Goal: Browse casually

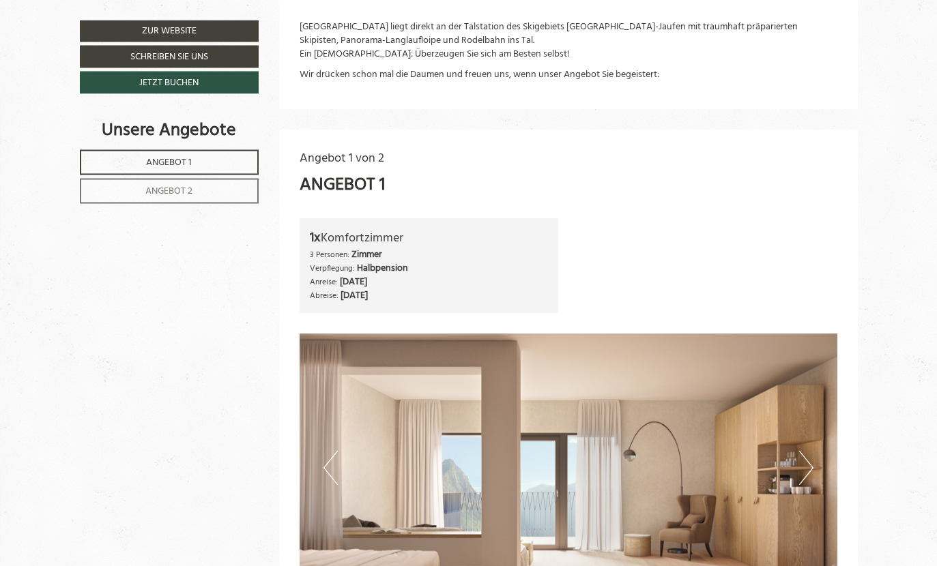
scroll to position [556, 0]
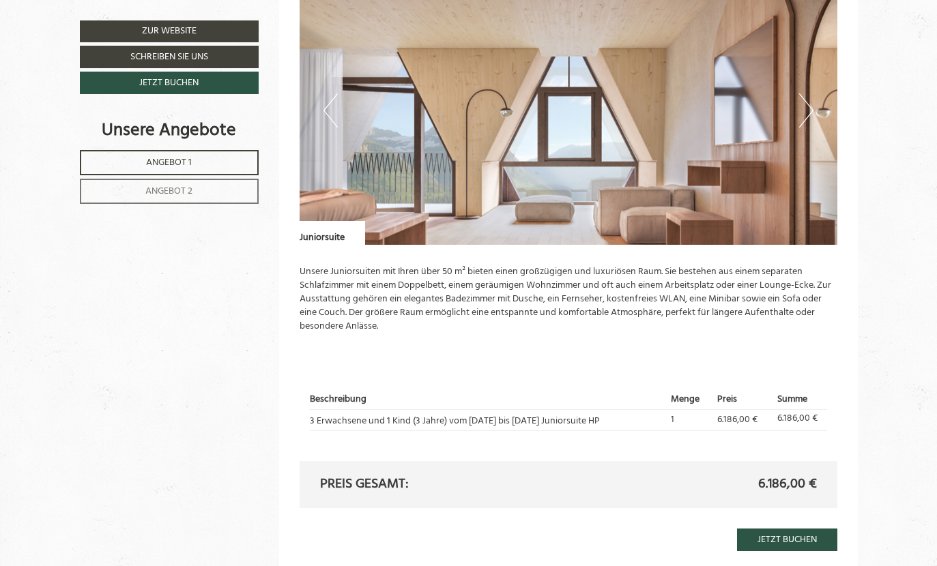
scroll to position [787, 0]
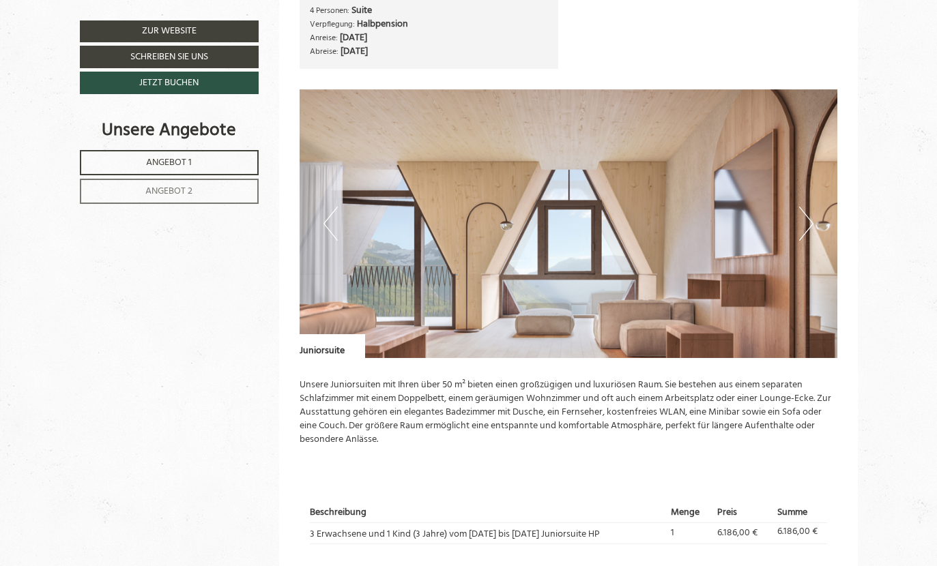
click at [804, 218] on button "Next" at bounding box center [806, 224] width 14 height 34
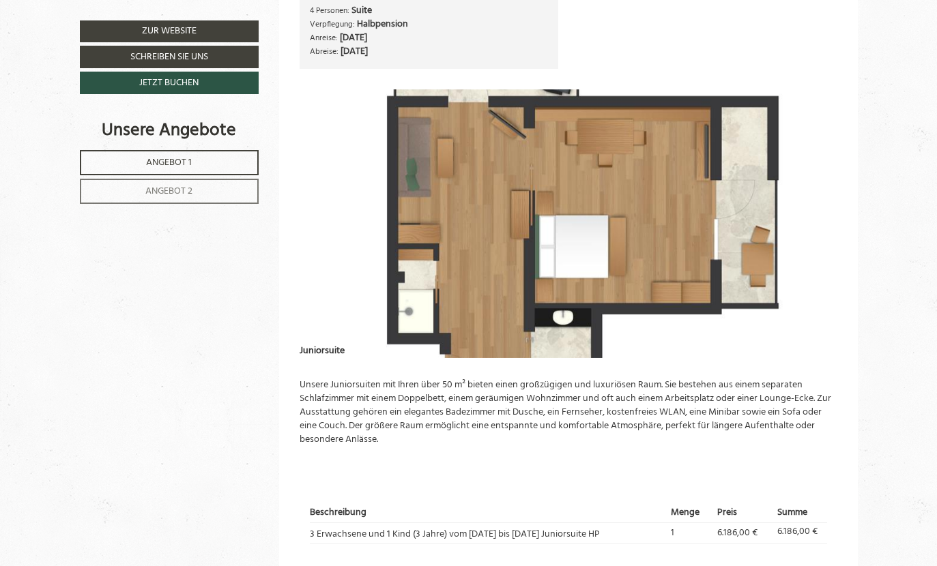
click at [813, 211] on img at bounding box center [568, 223] width 538 height 269
click at [802, 220] on button "Next" at bounding box center [806, 224] width 14 height 34
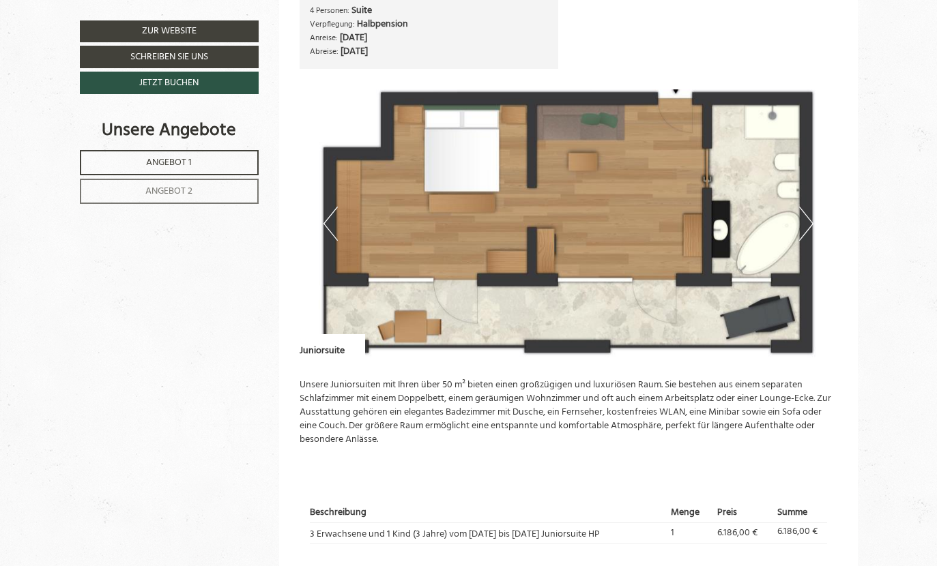
click at [803, 225] on button "Next" at bounding box center [806, 224] width 14 height 34
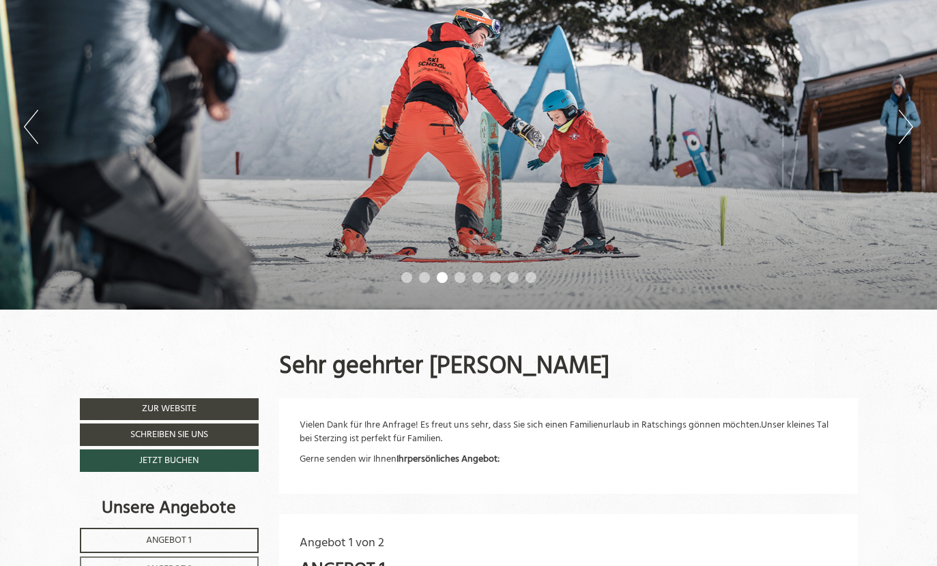
scroll to position [158, 0]
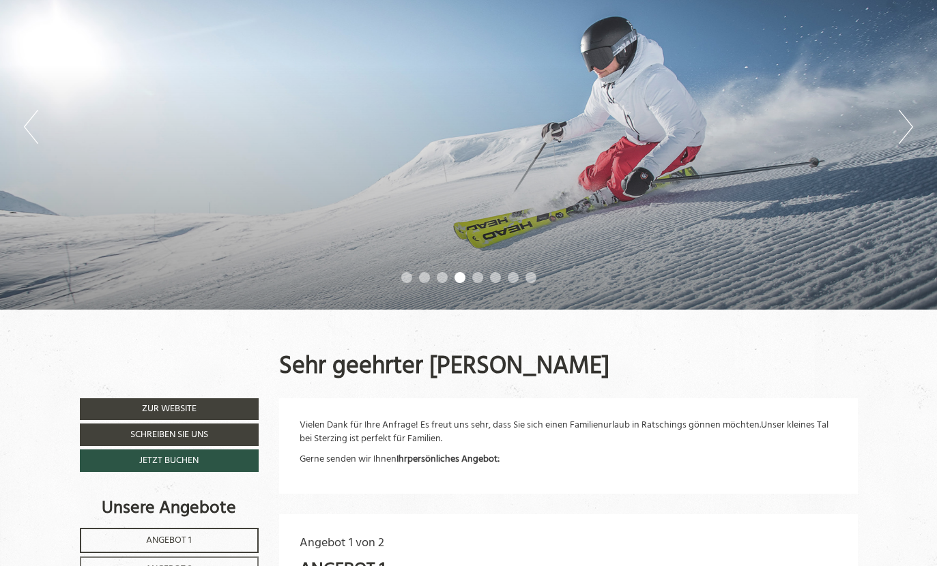
click at [903, 112] on button "Next" at bounding box center [905, 127] width 14 height 34
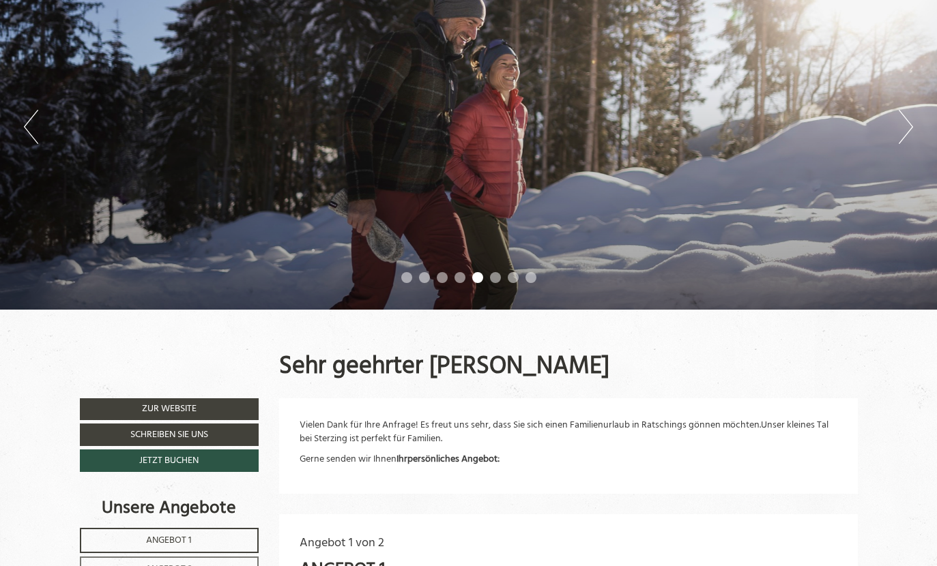
click at [905, 123] on button "Next" at bounding box center [905, 127] width 14 height 34
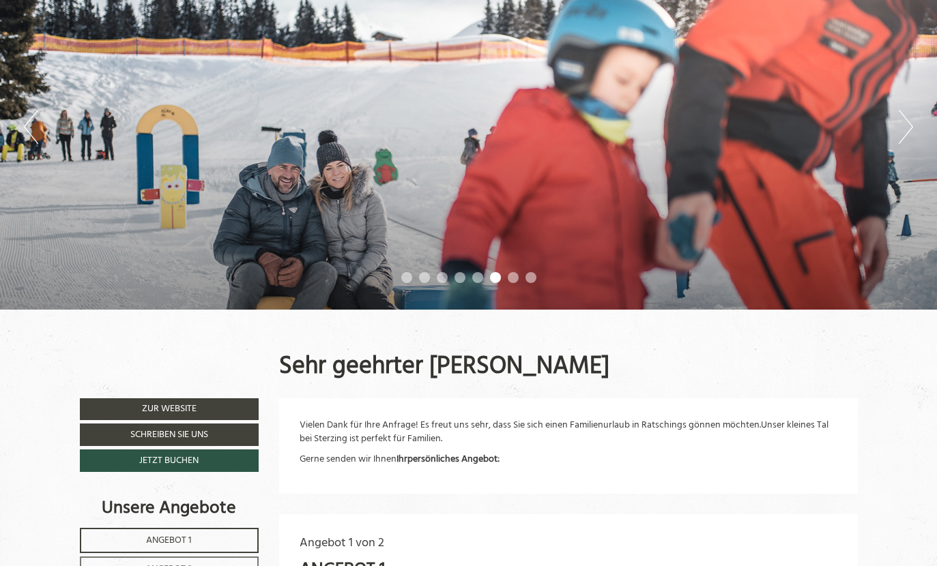
click at [899, 134] on button "Next" at bounding box center [905, 127] width 14 height 34
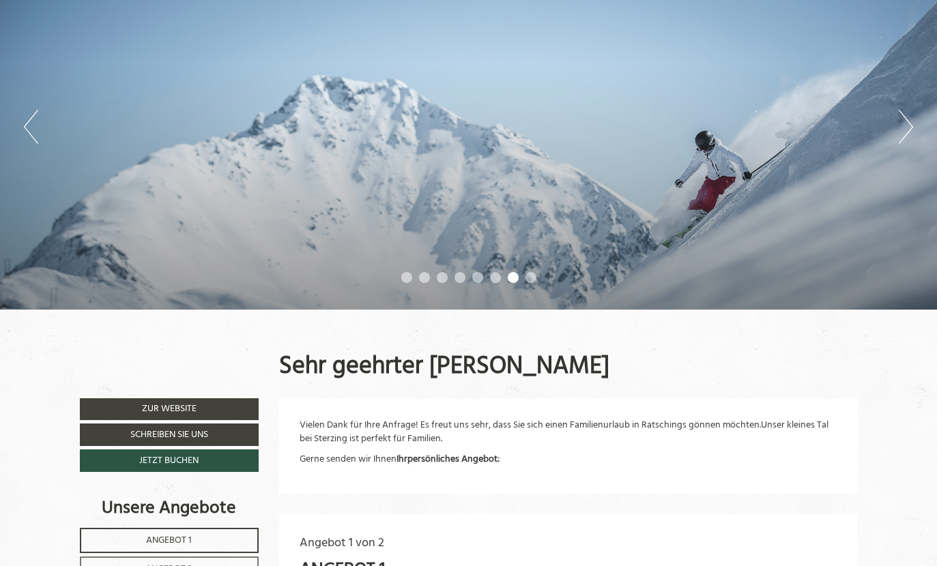
click at [905, 136] on button "Next" at bounding box center [905, 127] width 14 height 34
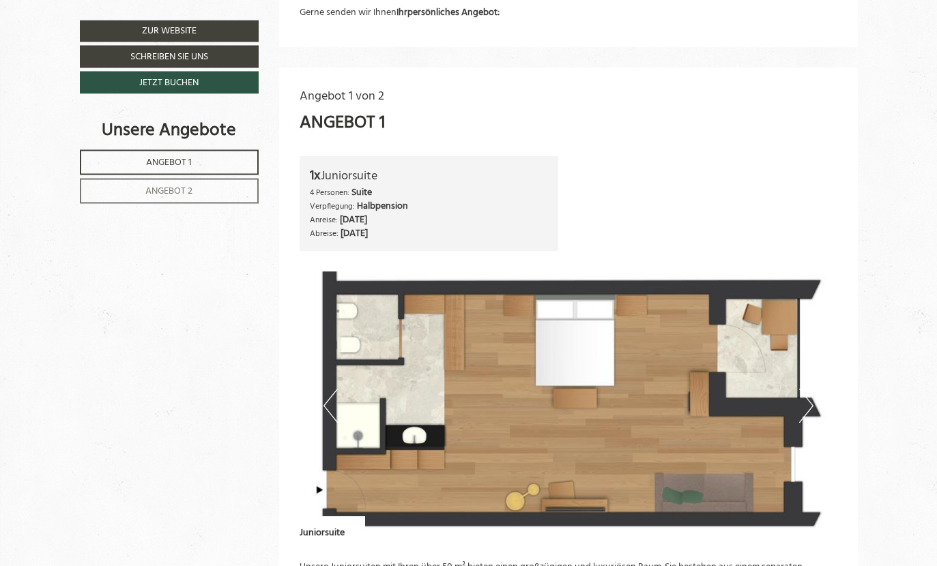
scroll to position [615, 0]
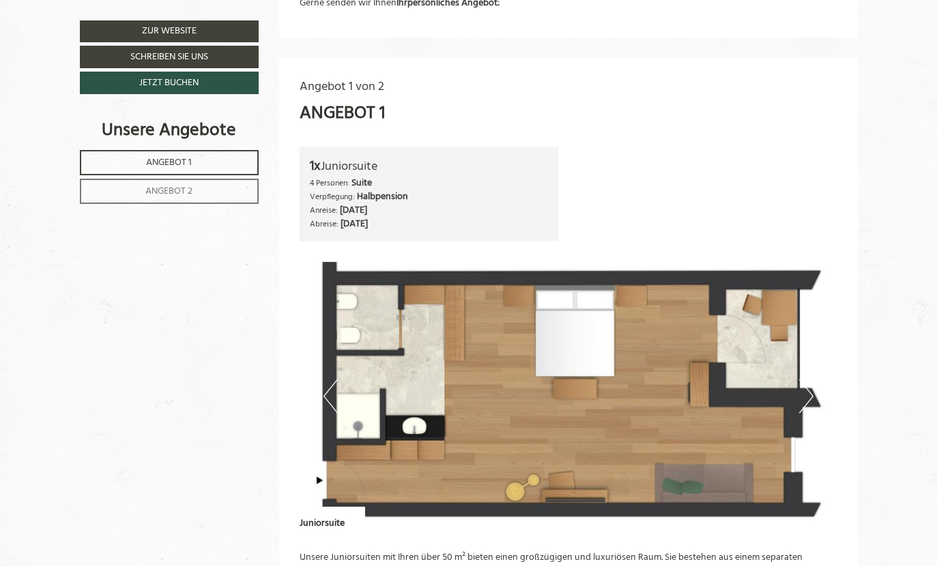
click at [806, 398] on button "Next" at bounding box center [806, 396] width 14 height 34
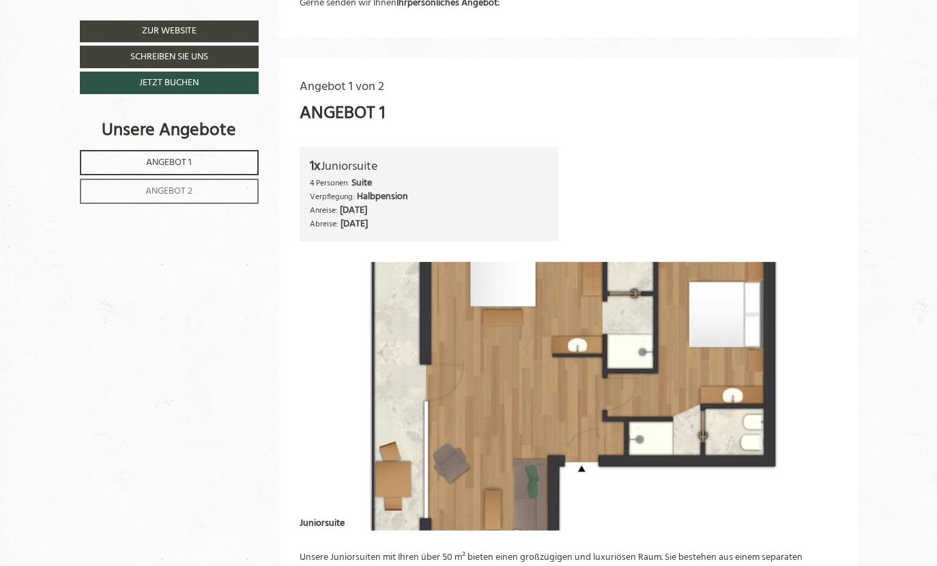
click at [814, 397] on img at bounding box center [568, 396] width 538 height 269
click at [651, 408] on img at bounding box center [568, 396] width 538 height 269
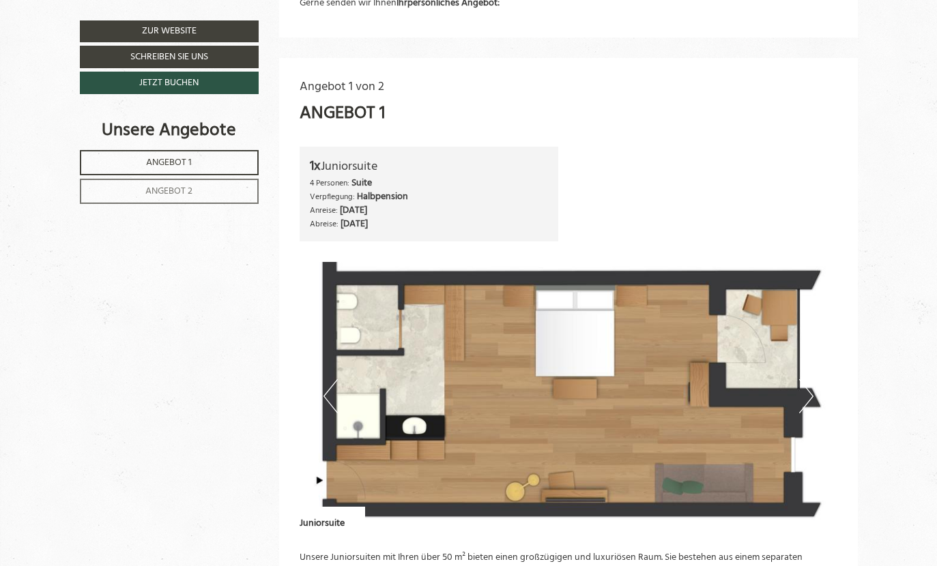
click at [821, 381] on img at bounding box center [568, 396] width 538 height 269
click at [799, 386] on button "Next" at bounding box center [806, 396] width 14 height 34
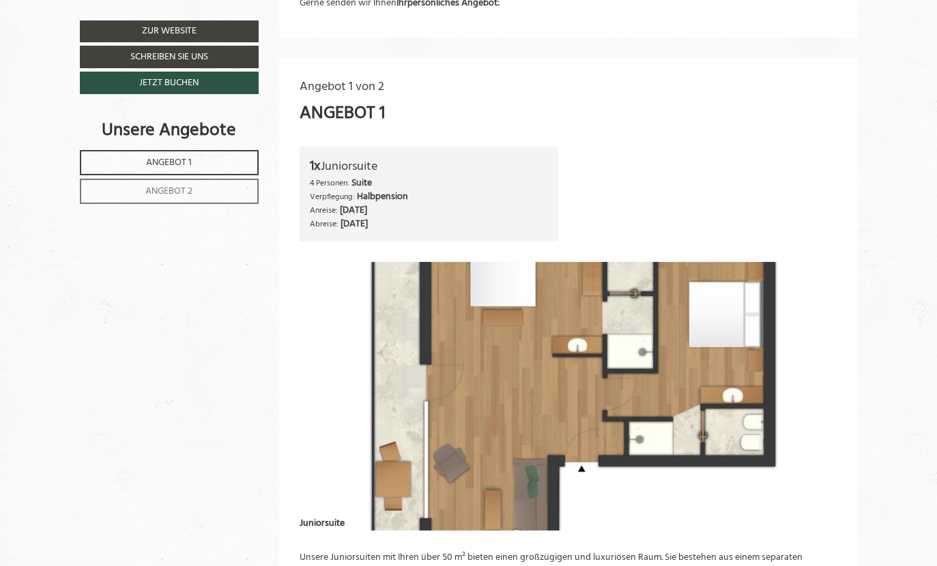
click at [795, 393] on img at bounding box center [568, 396] width 538 height 269
click at [688, 398] on img at bounding box center [568, 396] width 538 height 269
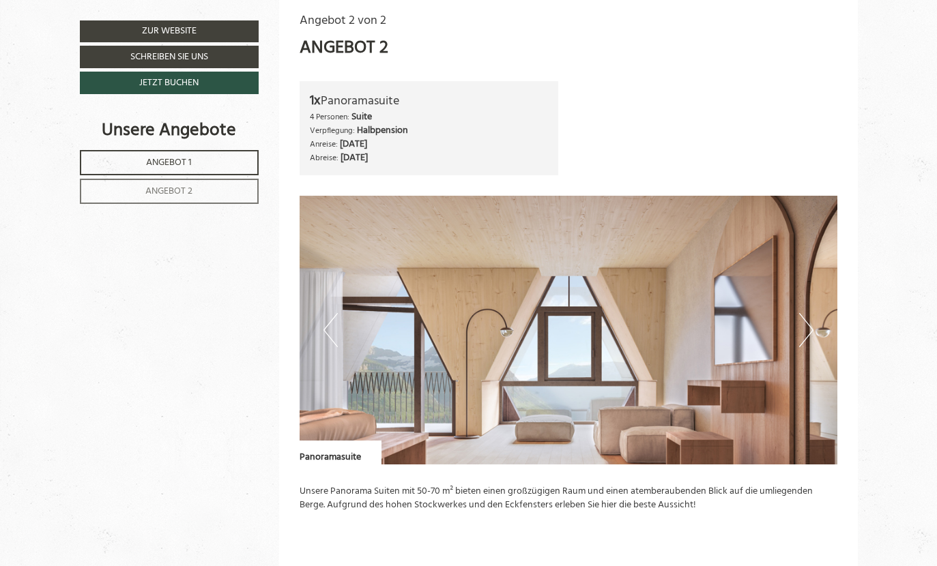
scroll to position [1499, 0]
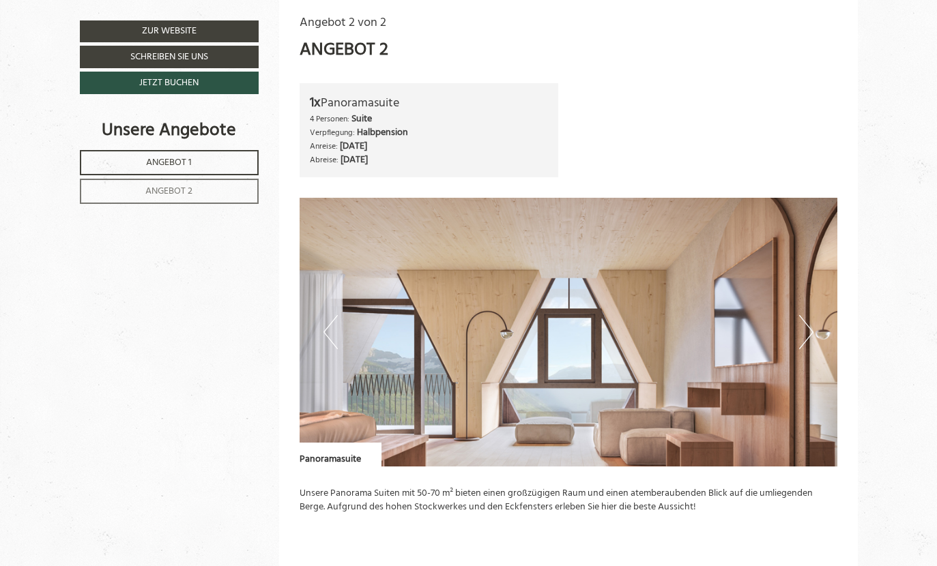
click at [785, 327] on img at bounding box center [568, 332] width 538 height 269
click at [795, 322] on img at bounding box center [568, 332] width 538 height 269
click at [806, 317] on button "Next" at bounding box center [806, 332] width 14 height 34
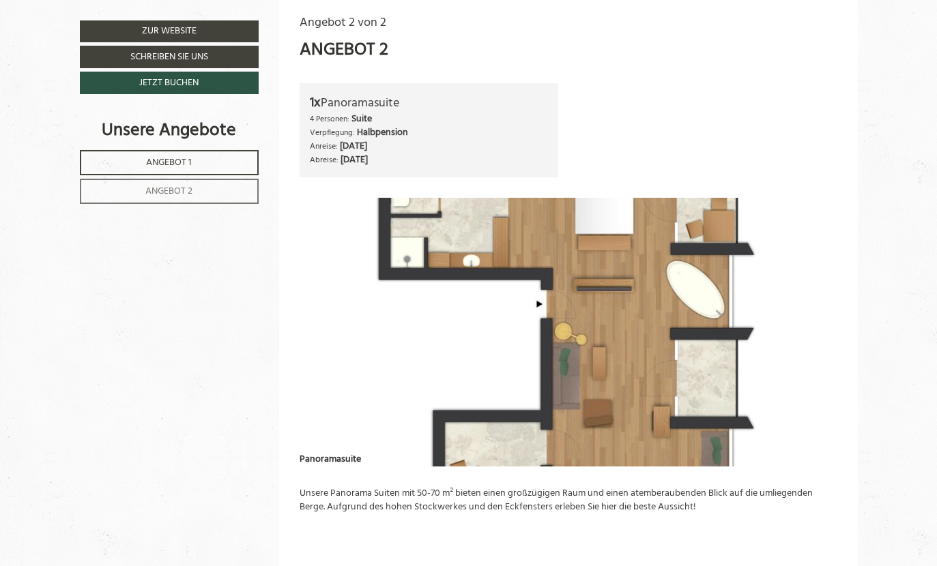
click at [720, 403] on img at bounding box center [568, 332] width 538 height 269
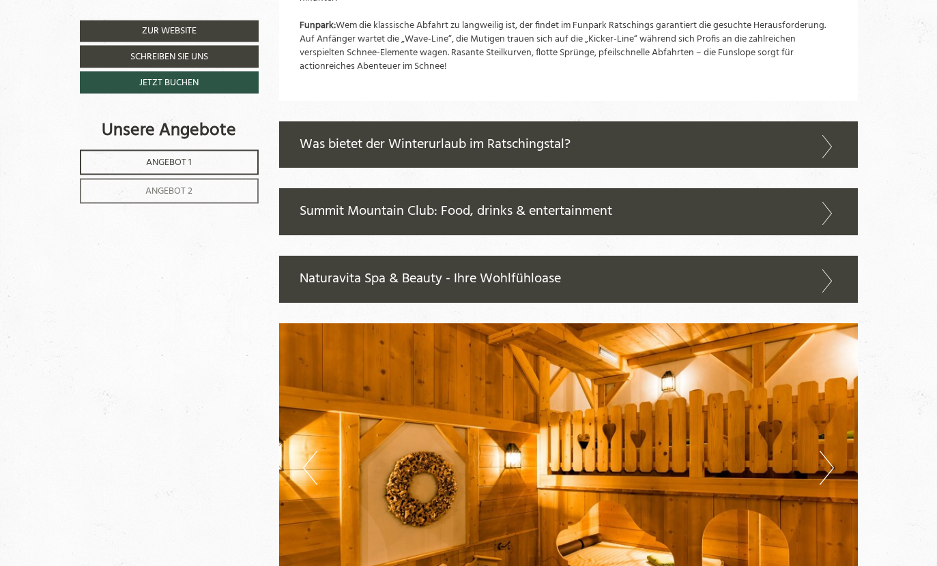
scroll to position [3179, 0]
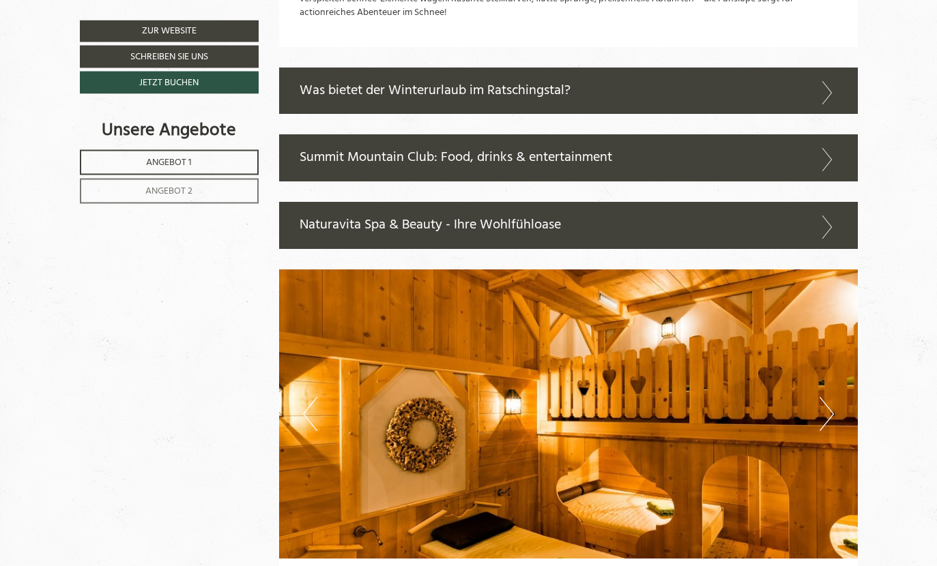
click at [821, 398] on button "Next" at bounding box center [826, 415] width 14 height 34
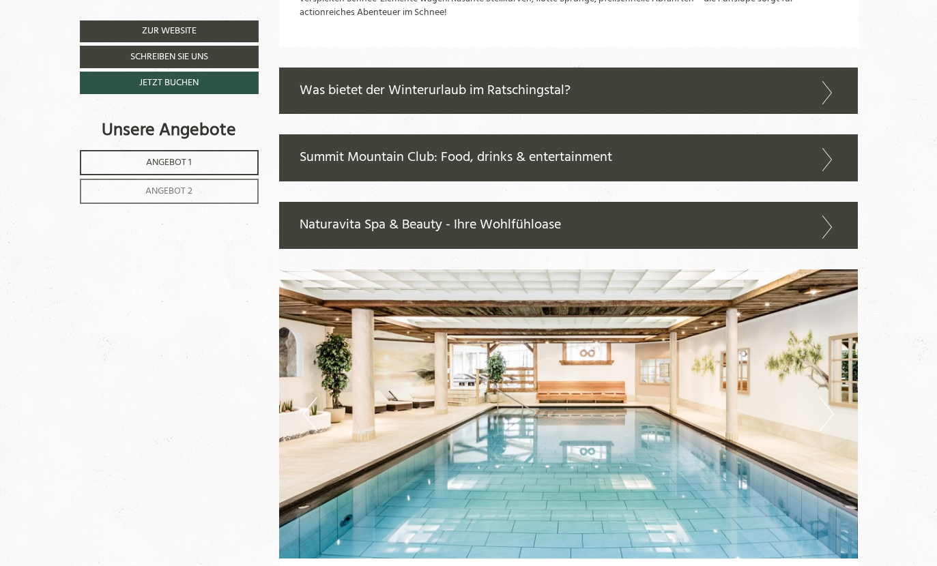
click at [821, 397] on button "Next" at bounding box center [826, 414] width 14 height 34
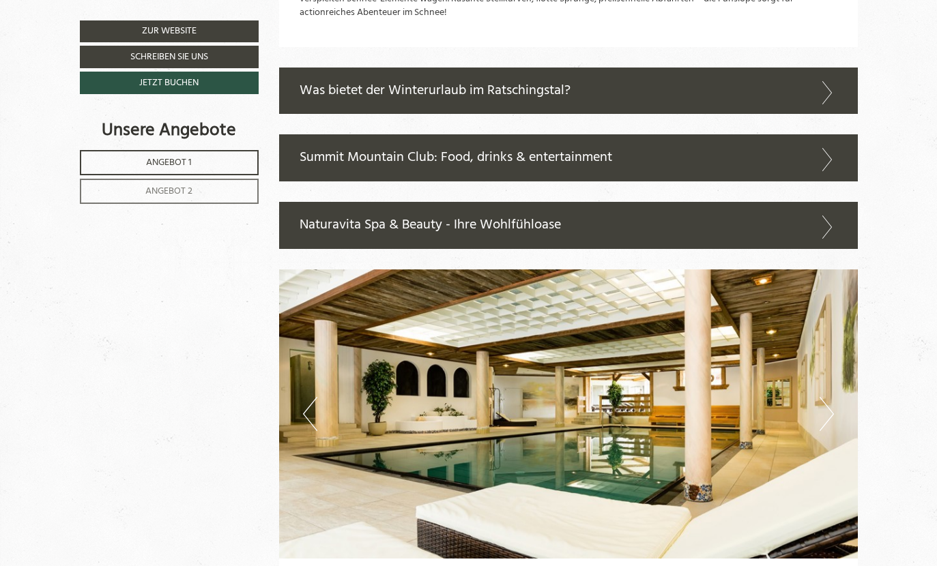
click at [822, 397] on button "Next" at bounding box center [826, 414] width 14 height 34
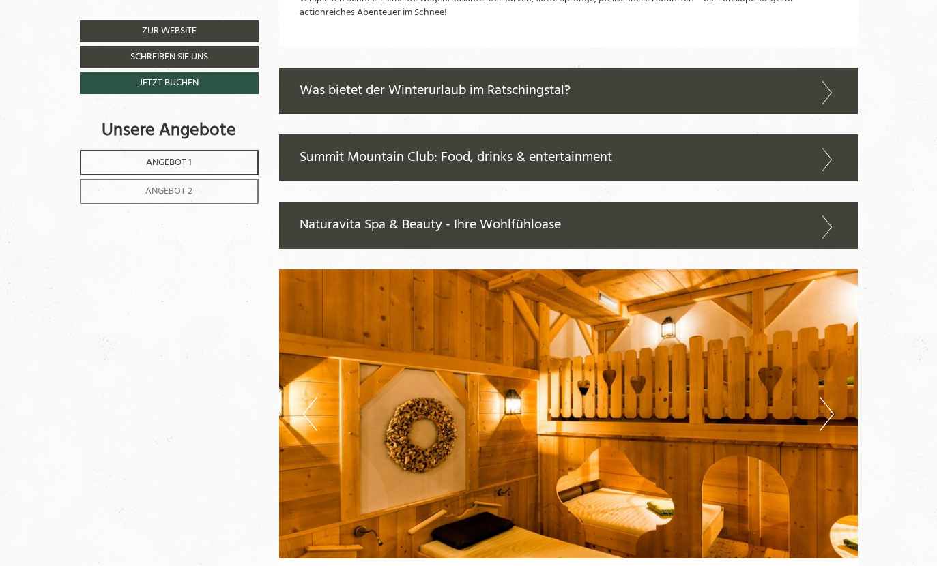
click at [825, 397] on button "Next" at bounding box center [826, 414] width 14 height 34
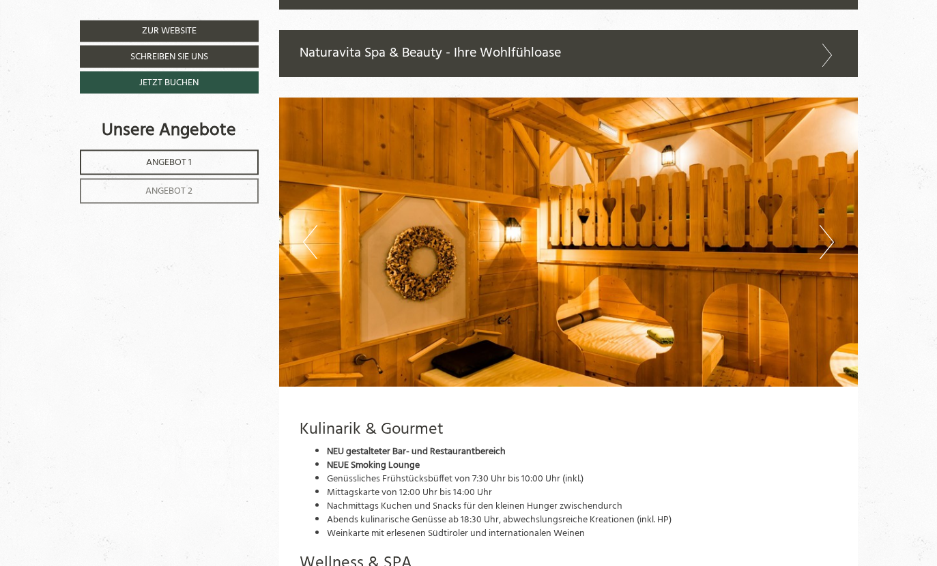
scroll to position [3352, 0]
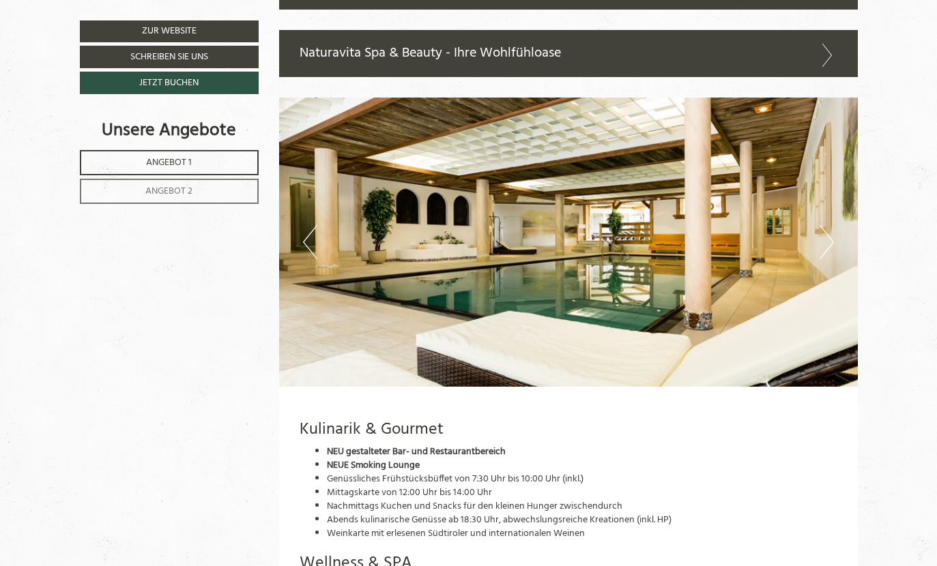
click at [313, 225] on button "Previous" at bounding box center [310, 242] width 14 height 34
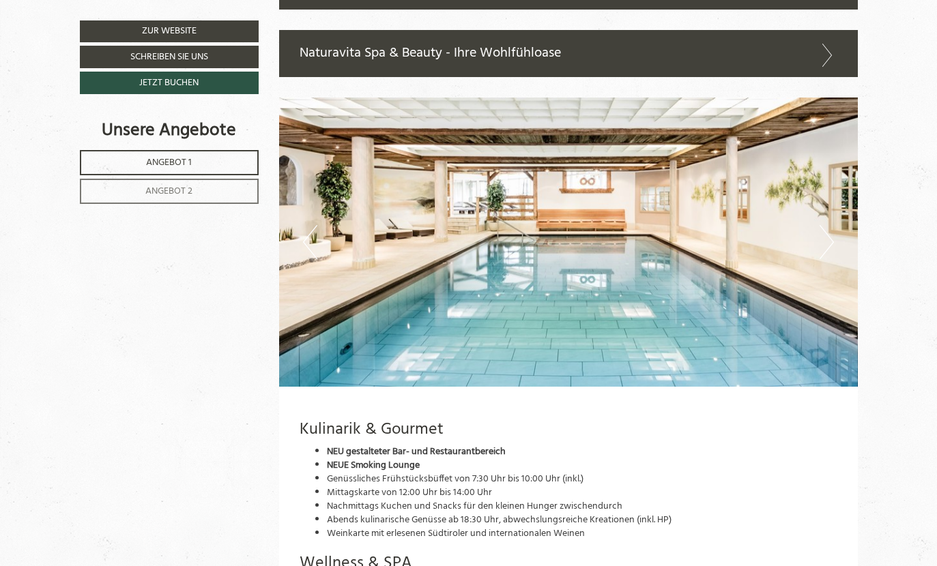
click at [307, 225] on button "Previous" at bounding box center [310, 242] width 14 height 34
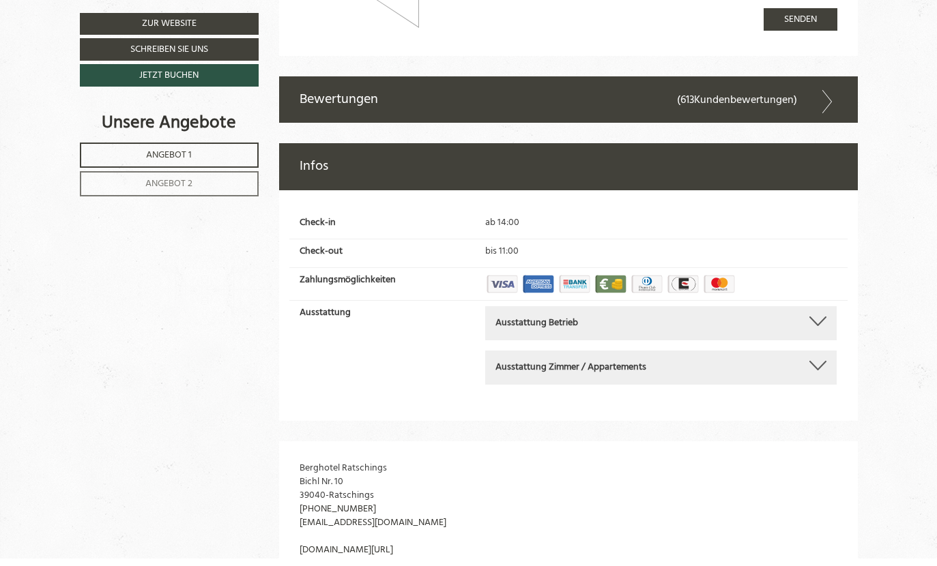
scroll to position [5059, 0]
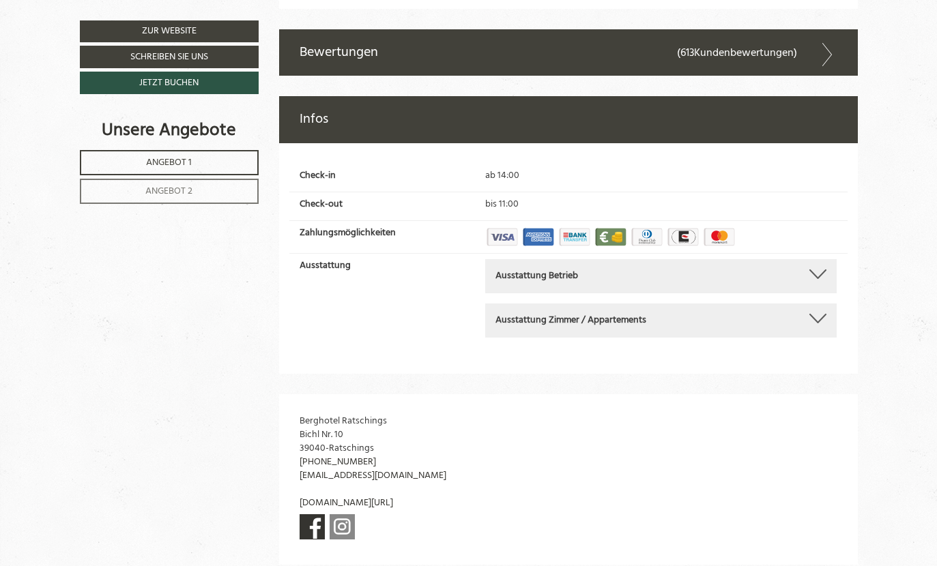
click at [346, 514] on link at bounding box center [341, 526] width 25 height 25
